Goal: Information Seeking & Learning: Learn about a topic

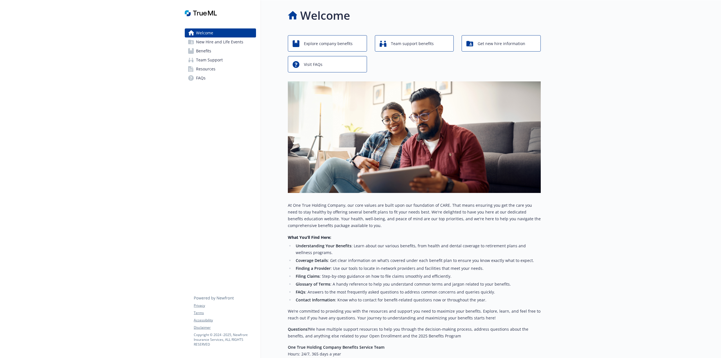
drag, startPoint x: 160, startPoint y: 200, endPoint x: 161, endPoint y: 208, distance: 7.8
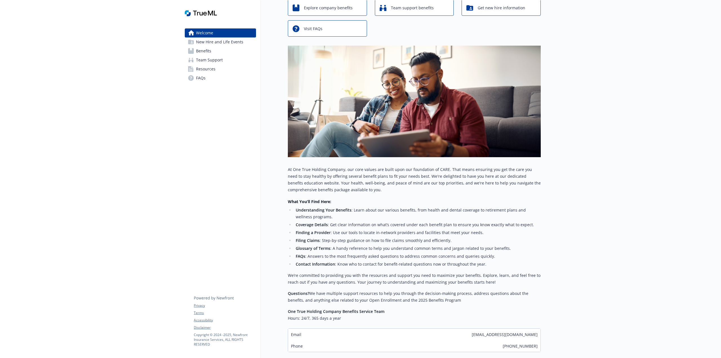
scroll to position [70, 0]
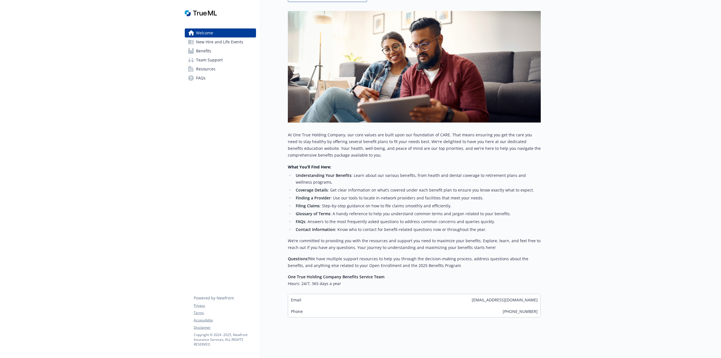
click at [211, 50] on link "Benefits" at bounding box center [220, 50] width 71 height 9
